Goal: Task Accomplishment & Management: Use online tool/utility

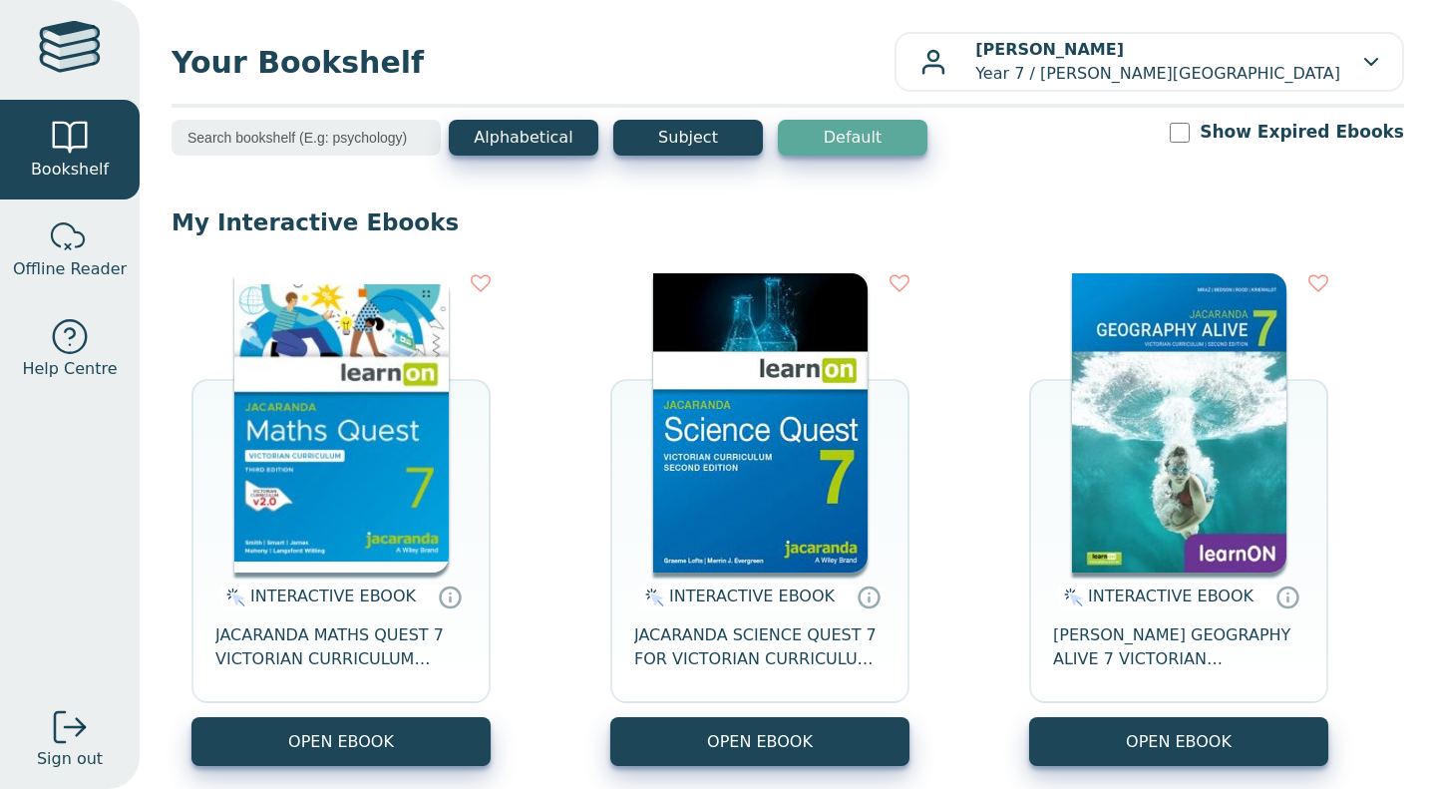
click at [653, 395] on img at bounding box center [760, 422] width 214 height 299
click at [307, 391] on img at bounding box center [341, 422] width 214 height 299
